Goal: Information Seeking & Learning: Learn about a topic

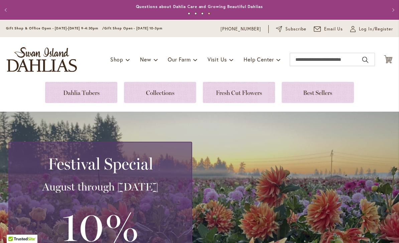
click at [81, 97] on link at bounding box center [81, 92] width 72 height 21
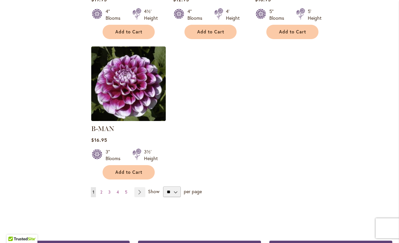
scroll to position [833, 0]
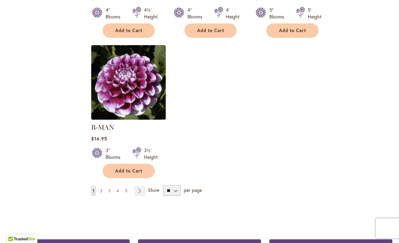
click at [138, 186] on link "Page Next" at bounding box center [139, 191] width 11 height 10
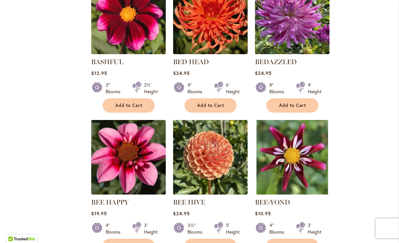
scroll to position [468, 0]
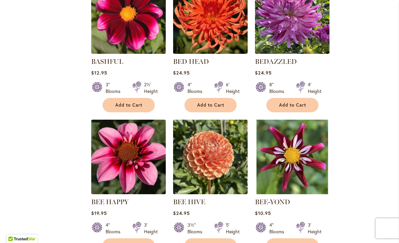
click at [26, 180] on div "Filter by: Filter By: Category Best Sellers 32 items New 3 items New & Exclusiv…" at bounding box center [200, 125] width 386 height 916
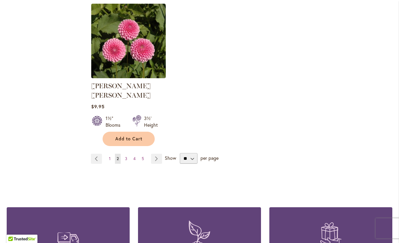
scroll to position [865, 0]
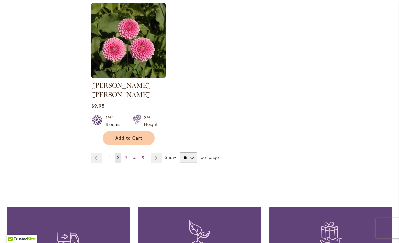
click at [156, 153] on link "Page Next" at bounding box center [156, 158] width 11 height 10
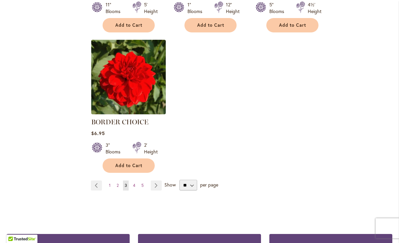
scroll to position [836, 0]
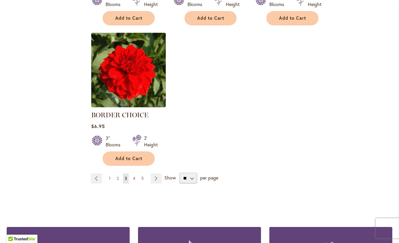
click at [154, 180] on link "Page Next" at bounding box center [156, 178] width 11 height 10
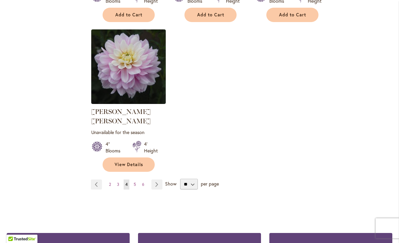
scroll to position [849, 0]
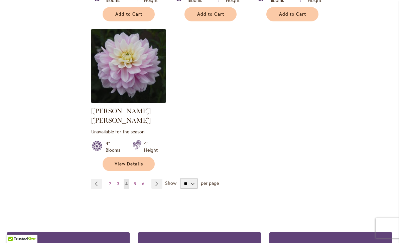
click at [160, 179] on link "Page Next" at bounding box center [156, 184] width 11 height 10
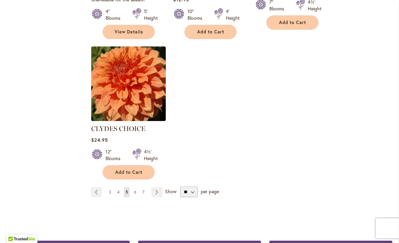
scroll to position [841, 0]
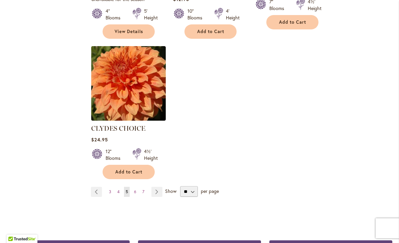
click at [158, 187] on link "Page Next" at bounding box center [156, 192] width 11 height 10
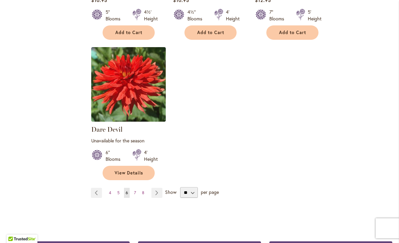
scroll to position [847, 0]
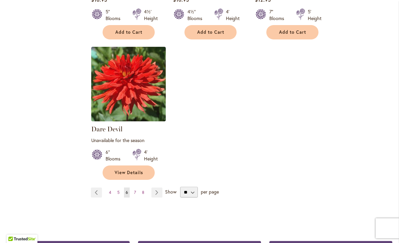
click at [156, 187] on link "Page Next" at bounding box center [156, 192] width 11 height 10
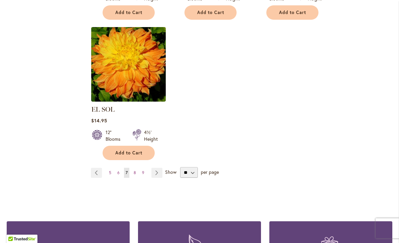
scroll to position [851, 0]
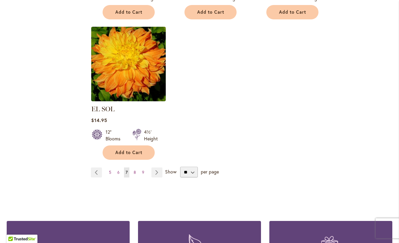
click at [157, 167] on link "Page Next" at bounding box center [156, 172] width 11 height 10
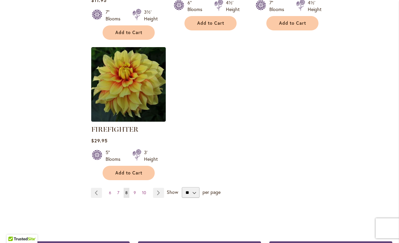
scroll to position [854, 0]
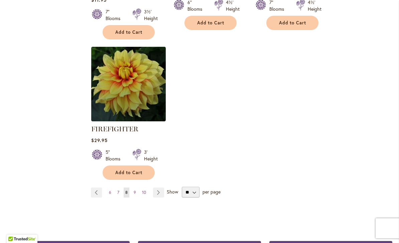
click at [159, 194] on link "Page Next" at bounding box center [158, 192] width 11 height 10
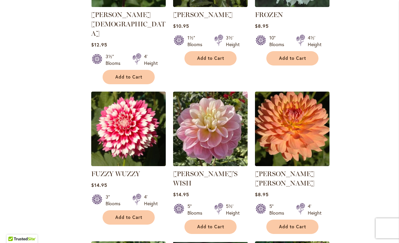
scroll to position [515, 0]
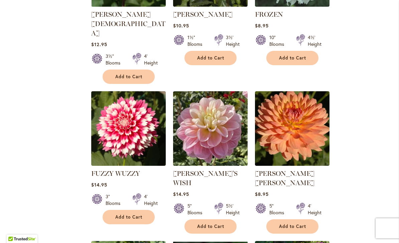
click at [378, 184] on ol "FIREPOT Rating: 98% 4 Reviews $17.95 3" Blooms 2' Height Add to Cart" at bounding box center [241, 92] width 301 height 882
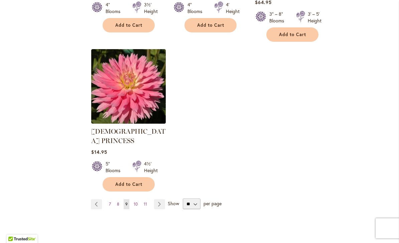
scroll to position [857, 0]
click at [163, 199] on link "Page Next" at bounding box center [159, 204] width 11 height 10
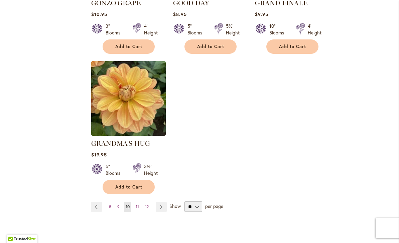
scroll to position [824, 0]
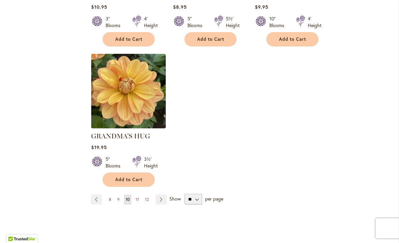
click at [160, 194] on link "Page Next" at bounding box center [161, 199] width 11 height 10
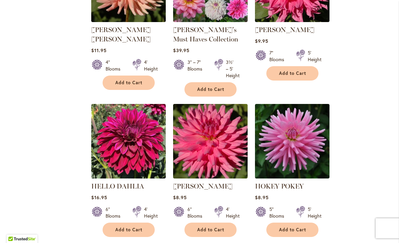
scroll to position [650, 0]
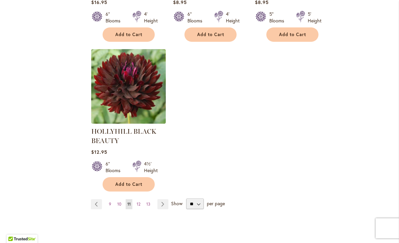
scroll to position [845, 0]
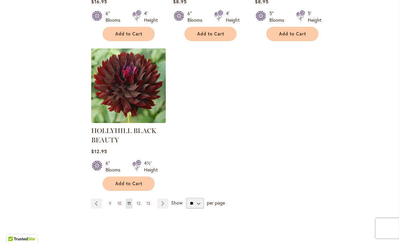
click at [165, 204] on link "Page Next" at bounding box center [162, 203] width 11 height 10
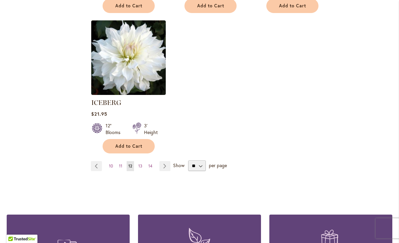
scroll to position [857, 0]
click at [162, 161] on link "Page Next" at bounding box center [164, 166] width 11 height 10
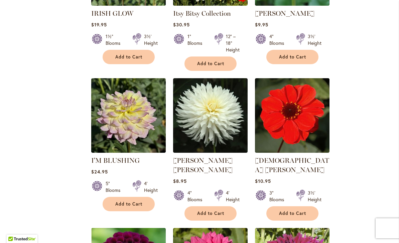
scroll to position [517, 0]
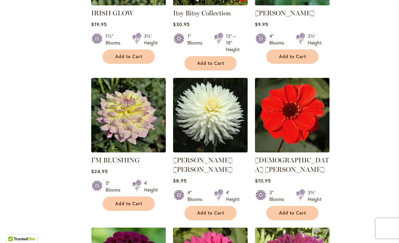
click at [375, 186] on ol "IMPERIAL WINE $16.95 4" Blooms 5' Height" at bounding box center [241, 80] width 301 height 861
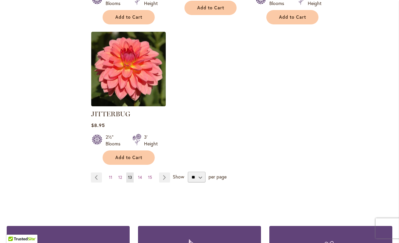
scroll to position [862, 0]
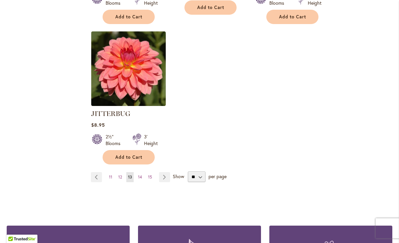
click at [164, 172] on link "Page Next" at bounding box center [164, 177] width 11 height 10
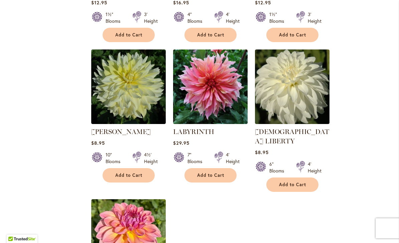
scroll to position [678, 0]
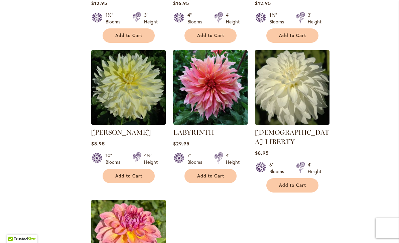
click at [221, 93] on img at bounding box center [210, 87] width 75 height 75
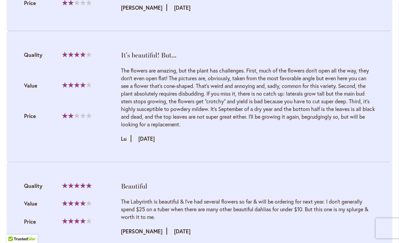
scroll to position [775, 0]
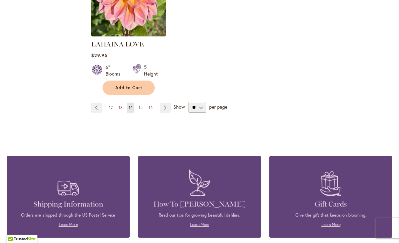
scroll to position [917, 0]
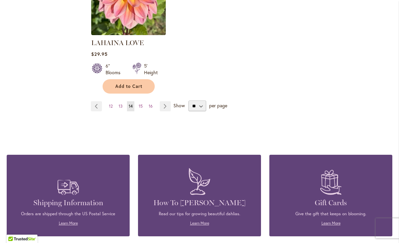
click at [166, 101] on link "Page Next" at bounding box center [165, 106] width 11 height 10
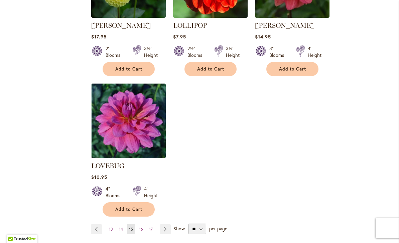
scroll to position [804, 0]
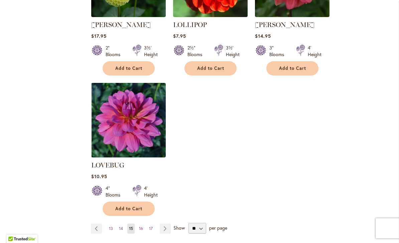
click at [165, 224] on link "Page Next" at bounding box center [165, 229] width 11 height 10
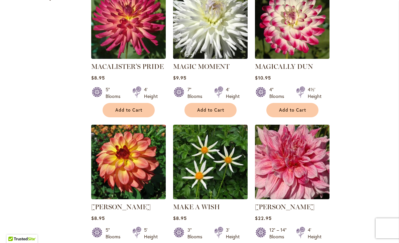
scroll to position [332, 0]
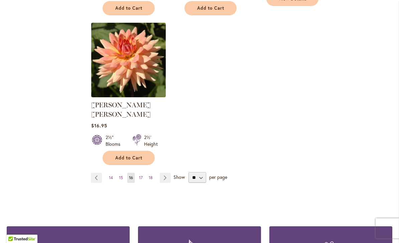
scroll to position [865, 0]
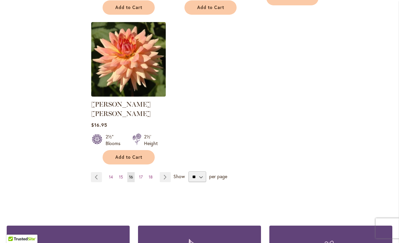
click at [164, 172] on link "Page Next" at bounding box center [165, 177] width 11 height 10
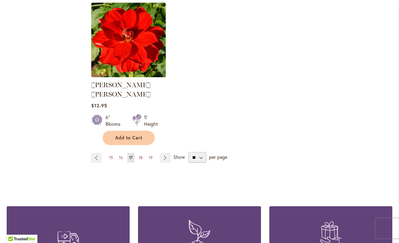
scroll to position [876, 0]
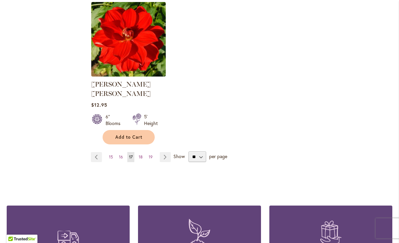
click at [164, 152] on link "Page Next" at bounding box center [165, 157] width 11 height 10
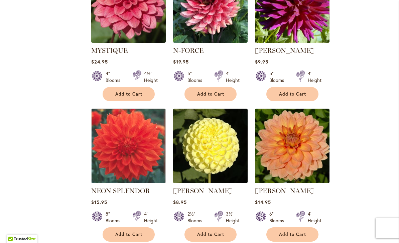
scroll to position [489, 0]
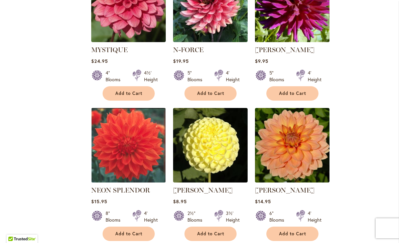
click at [362, 176] on ol "MOONSTRUCK Rating: 100% 2 Reviews $8.95 3" Blooms 3½' Height Add to Cart" at bounding box center [241, 99] width 301 height 845
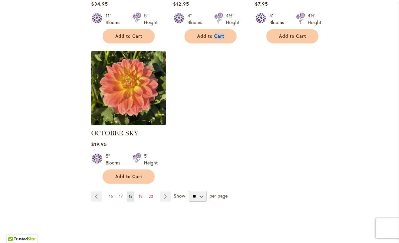
scroll to position [829, 0]
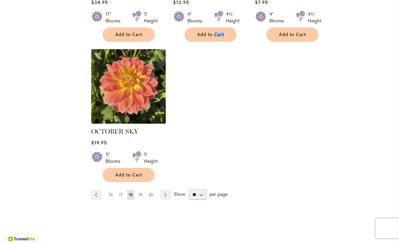
click at [164, 190] on link "Page Next" at bounding box center [165, 195] width 11 height 10
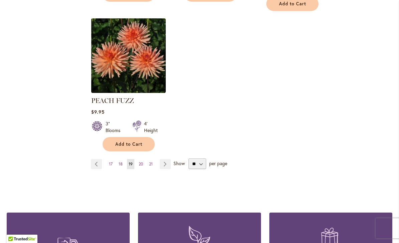
scroll to position [869, 0]
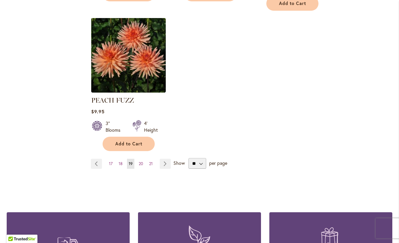
click at [164, 159] on link "Page Next" at bounding box center [165, 164] width 11 height 10
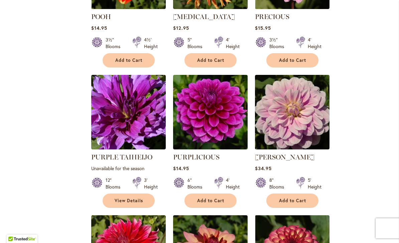
scroll to position [382, 0]
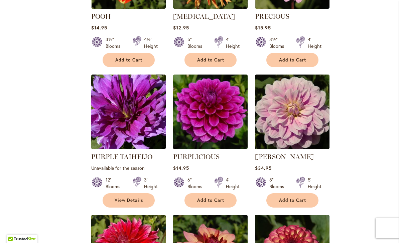
click at [370, 184] on ol "POLVENTON SUPREME Rating: 100% 5 Reviews $13.95 5" Blooms 4½' Height" at bounding box center [241, 206] width 301 height 845
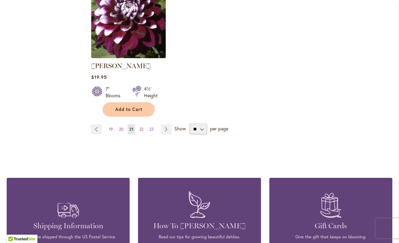
scroll to position [895, 0]
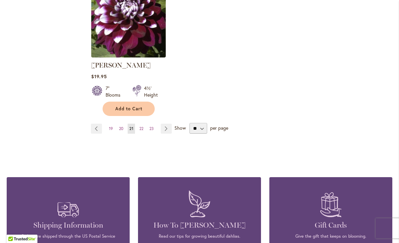
click at [166, 129] on link "Page Next" at bounding box center [166, 129] width 11 height 10
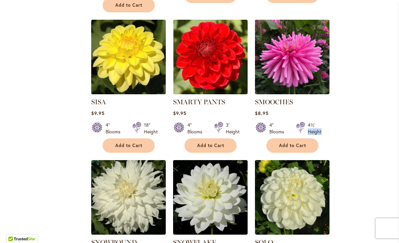
scroll to position [574, 0]
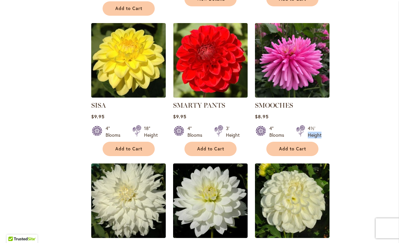
click at [146, 55] on img at bounding box center [128, 60] width 75 height 75
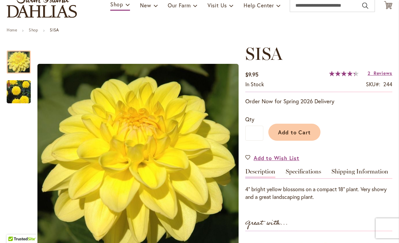
scroll to position [54, 0]
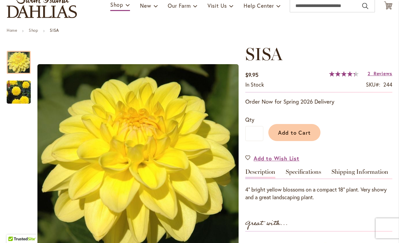
click at [383, 74] on span "Reviews" at bounding box center [383, 73] width 19 height 6
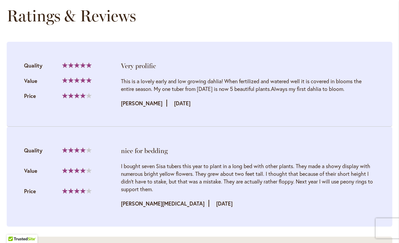
scroll to position [662, 0]
click at [362, 203] on div "Review by Karen Muse Posted on 9/11/20" at bounding box center [248, 203] width 254 height 8
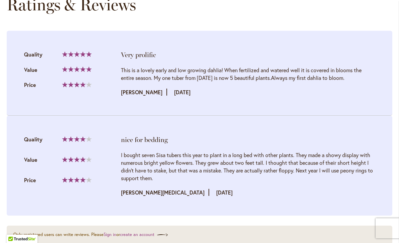
scroll to position [679, 0]
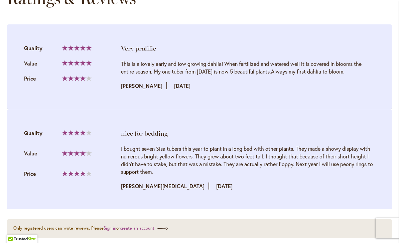
click at [358, 196] on li "nice for bedding Quality 80% Value" at bounding box center [200, 159] width 386 height 100
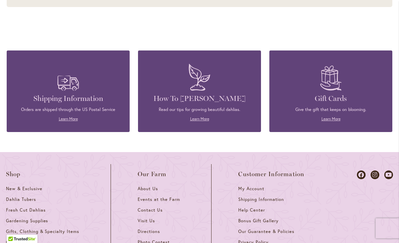
scroll to position [909, 0]
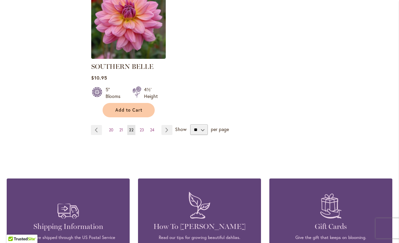
scroll to position [893, 0]
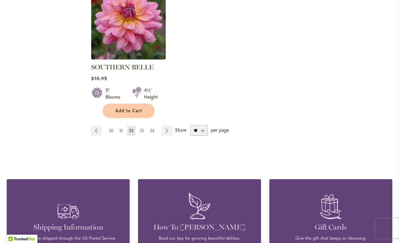
click at [166, 126] on link "Page Next" at bounding box center [166, 131] width 11 height 10
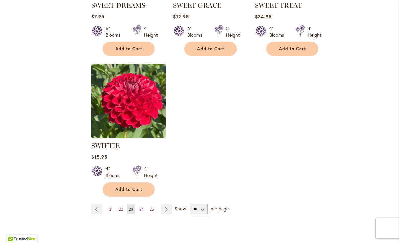
scroll to position [815, 0]
click at [171, 210] on link "Page Next" at bounding box center [166, 209] width 11 height 10
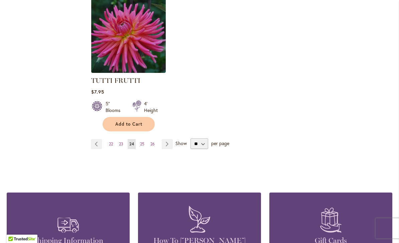
scroll to position [880, 0]
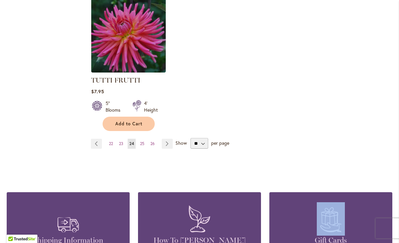
click at [166, 139] on link "Page Next" at bounding box center [167, 144] width 11 height 10
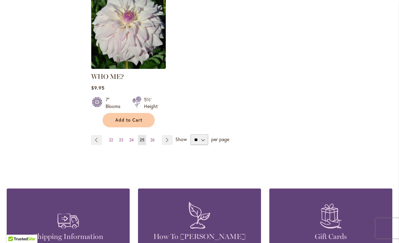
scroll to position [884, 0]
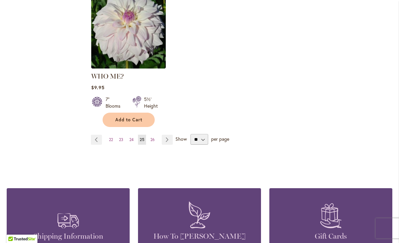
click at [170, 135] on link "Page Next" at bounding box center [167, 140] width 11 height 10
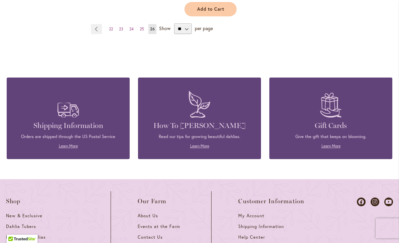
scroll to position [844, 0]
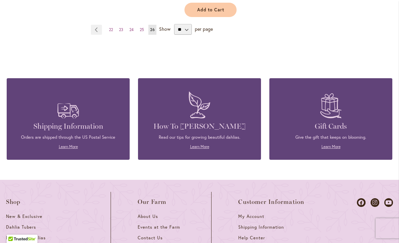
click at [175, 134] on div "How To Grow Dahlias Read our tips for growing beautiful dahlias. Learn More" at bounding box center [199, 118] width 103 height 61
click at [199, 149] on link "Learn More" at bounding box center [199, 146] width 19 height 5
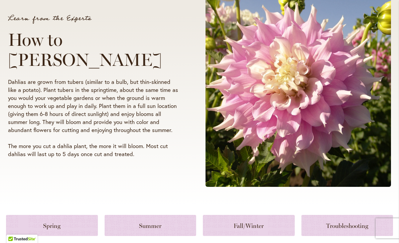
scroll to position [115, 0]
click at [398, 120] on div "Learn from the Experts How to Grow Dahlias Dahlias are grown from tubers (simil…" at bounding box center [199, 86] width 399 height 239
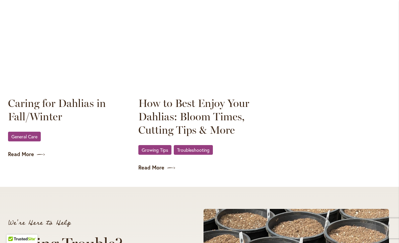
scroll to position [998, 0]
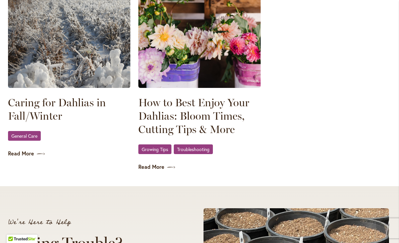
click at [20, 156] on link "Read More" at bounding box center [69, 154] width 122 height 8
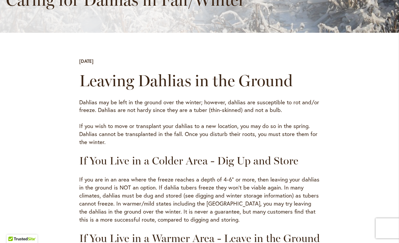
scroll to position [172, 0]
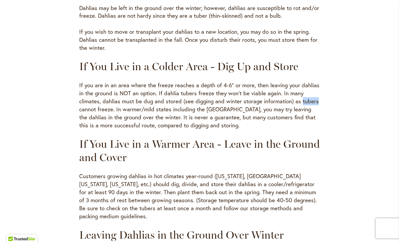
scroll to position [262, 0]
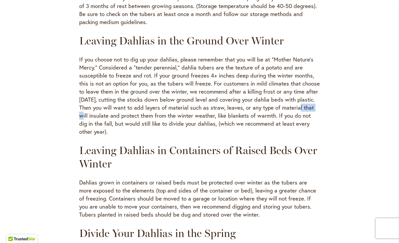
scroll to position [456, 0]
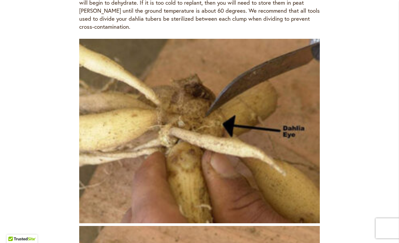
scroll to position [1359, 0]
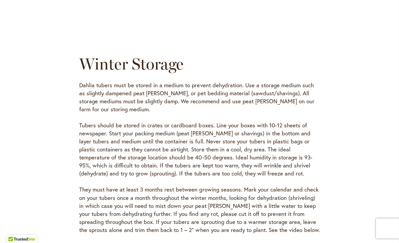
scroll to position [1829, 0]
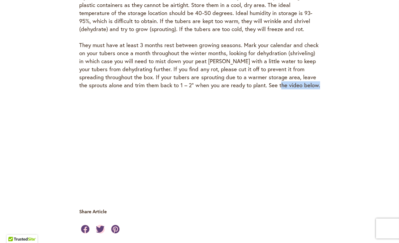
scroll to position [1970, 0]
